Goal: Find specific fact: Find specific fact

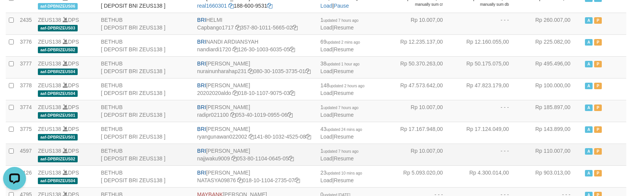
scroll to position [757, 0]
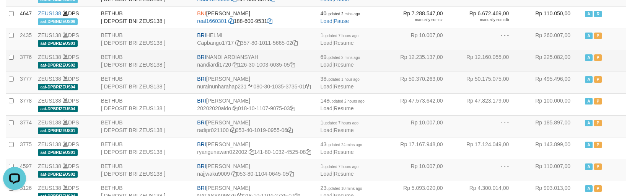
click at [213, 62] on td "BRI NANDI ARDIANSYAH nandiardi1720 126-30-1003-6035-05" at bounding box center [255, 61] width 123 height 22
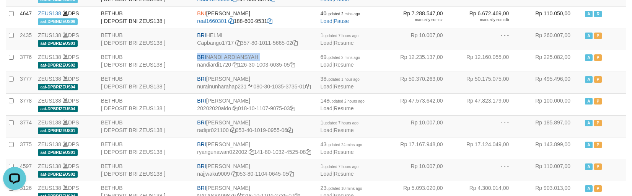
copy td "BRI NANDI ARDIANSYAH"
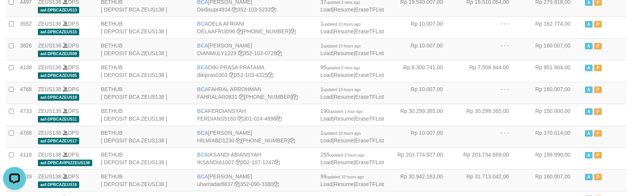
scroll to position [662, 0]
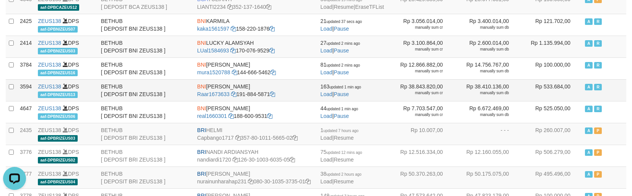
click at [227, 86] on td "BNI RAZA ALAMAR ARDYANSYAH Raar1673633 191-884-5871" at bounding box center [255, 90] width 123 height 22
copy td "BNI RAZA ALAMAR ARDYANSYAH"
